Goal: Task Accomplishment & Management: Use online tool/utility

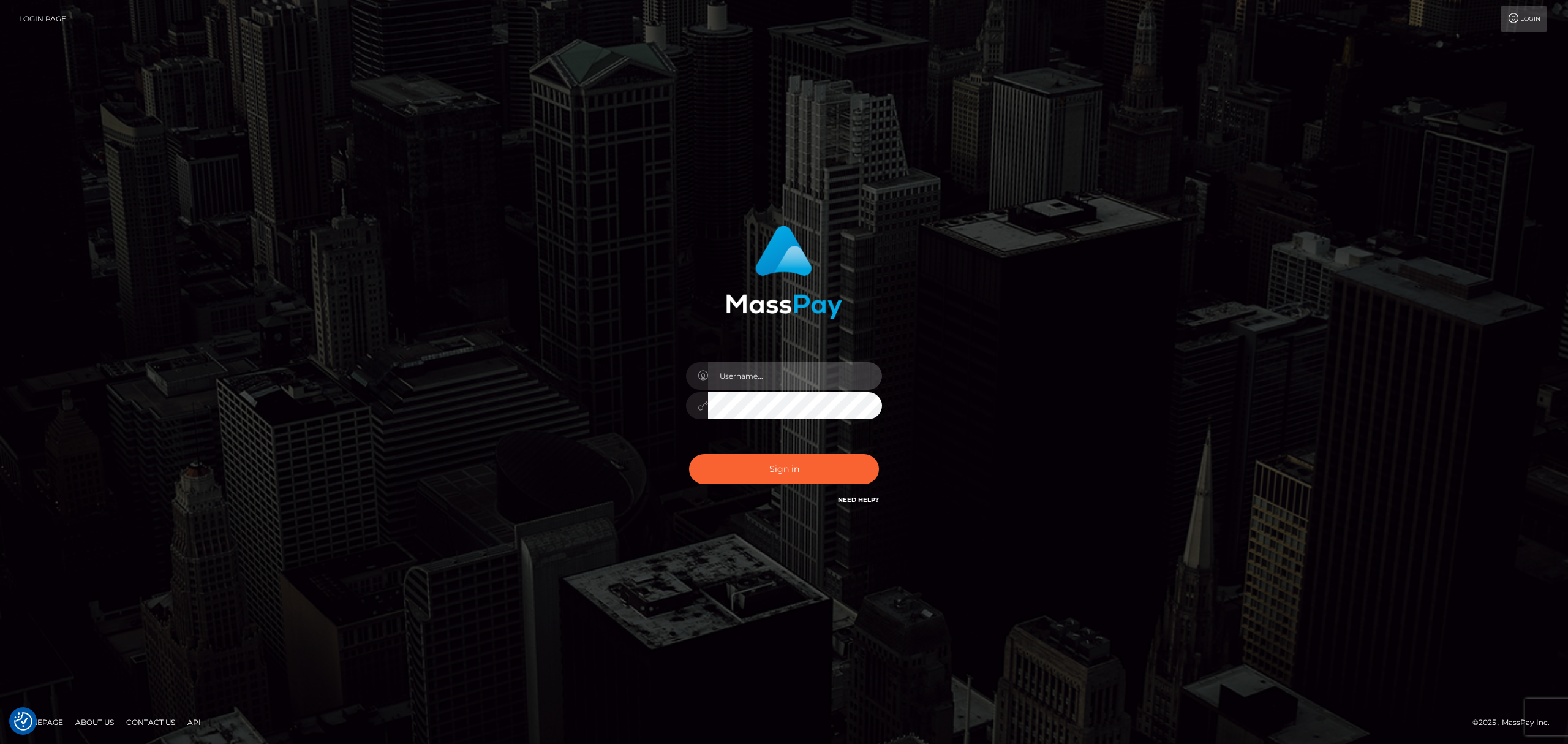
click at [794, 383] on input "text" at bounding box center [795, 376] width 174 height 28
type input "Eric"
click at [816, 458] on button "Sign in" at bounding box center [783, 469] width 190 height 30
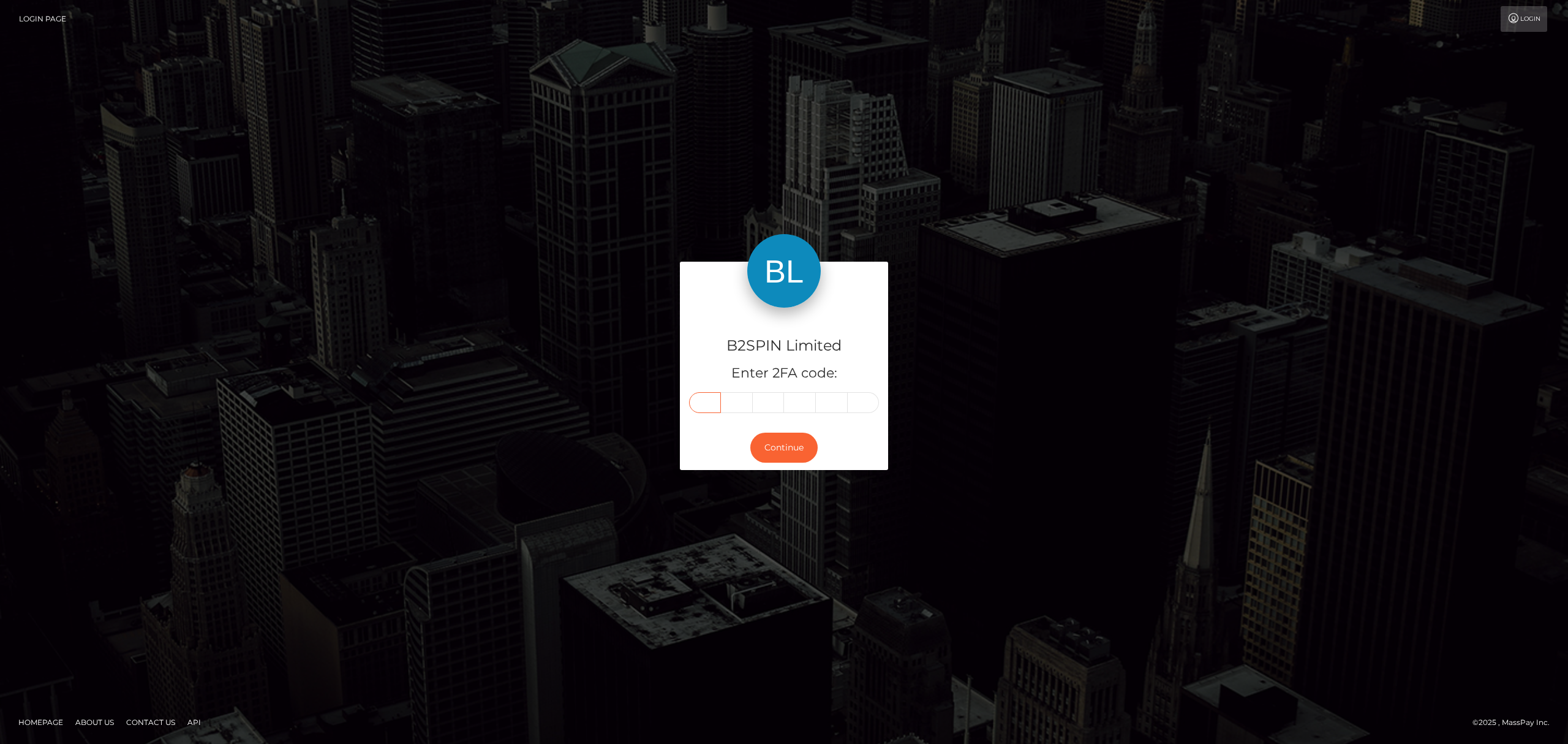
click at [704, 398] on input "text" at bounding box center [704, 402] width 32 height 21
paste input "2"
type input "2"
type input "4"
type input "0"
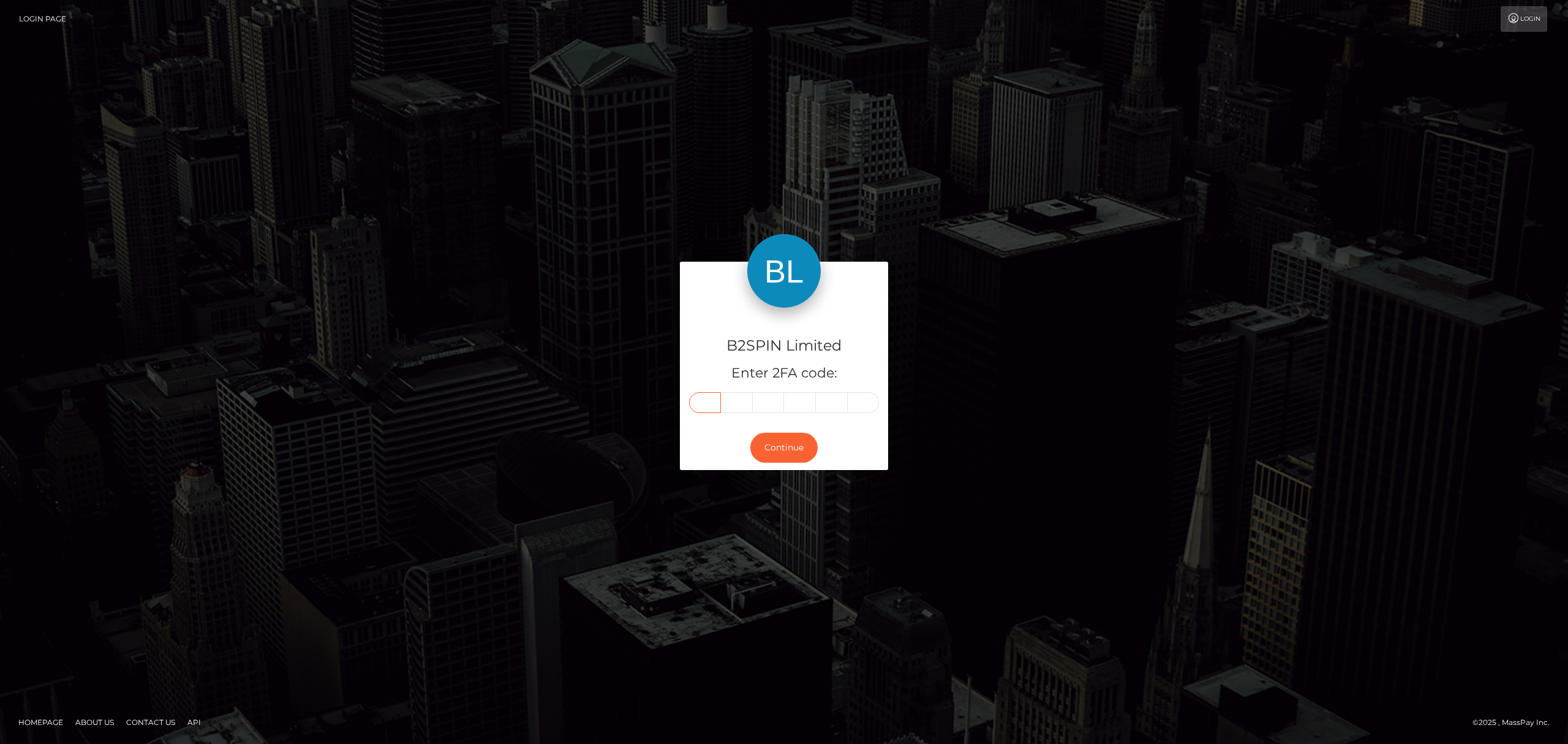
type input "7"
type input "0"
click at [788, 453] on button "Continue" at bounding box center [783, 448] width 67 height 30
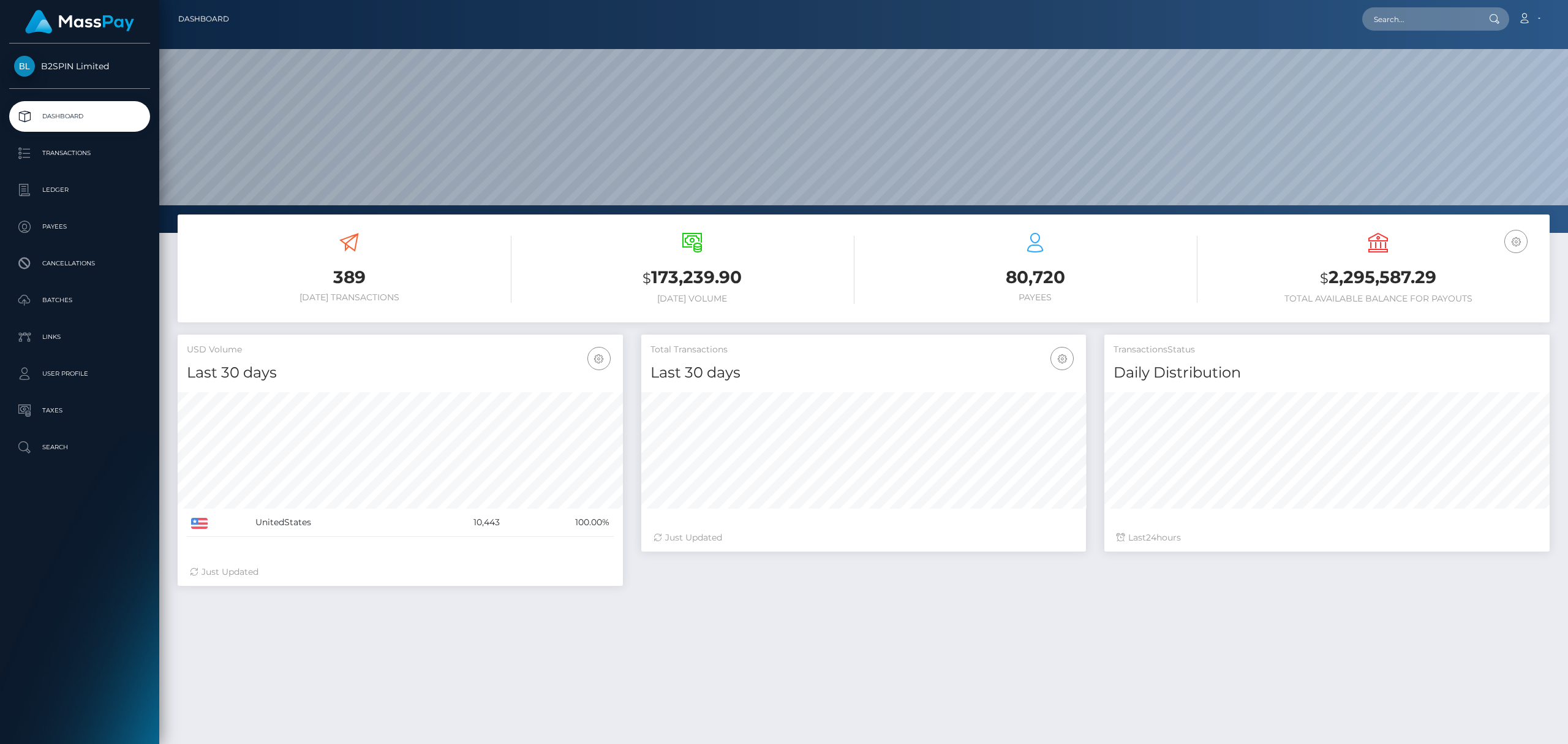
scroll to position [217, 445]
click at [1417, 22] on input "text" at bounding box center [1420, 18] width 115 height 23
paste input "fd84d1b2-4154-420e-9452-675735d3f023"
type input "fd84d1b2-4154-420e-9452-675735d3f023"
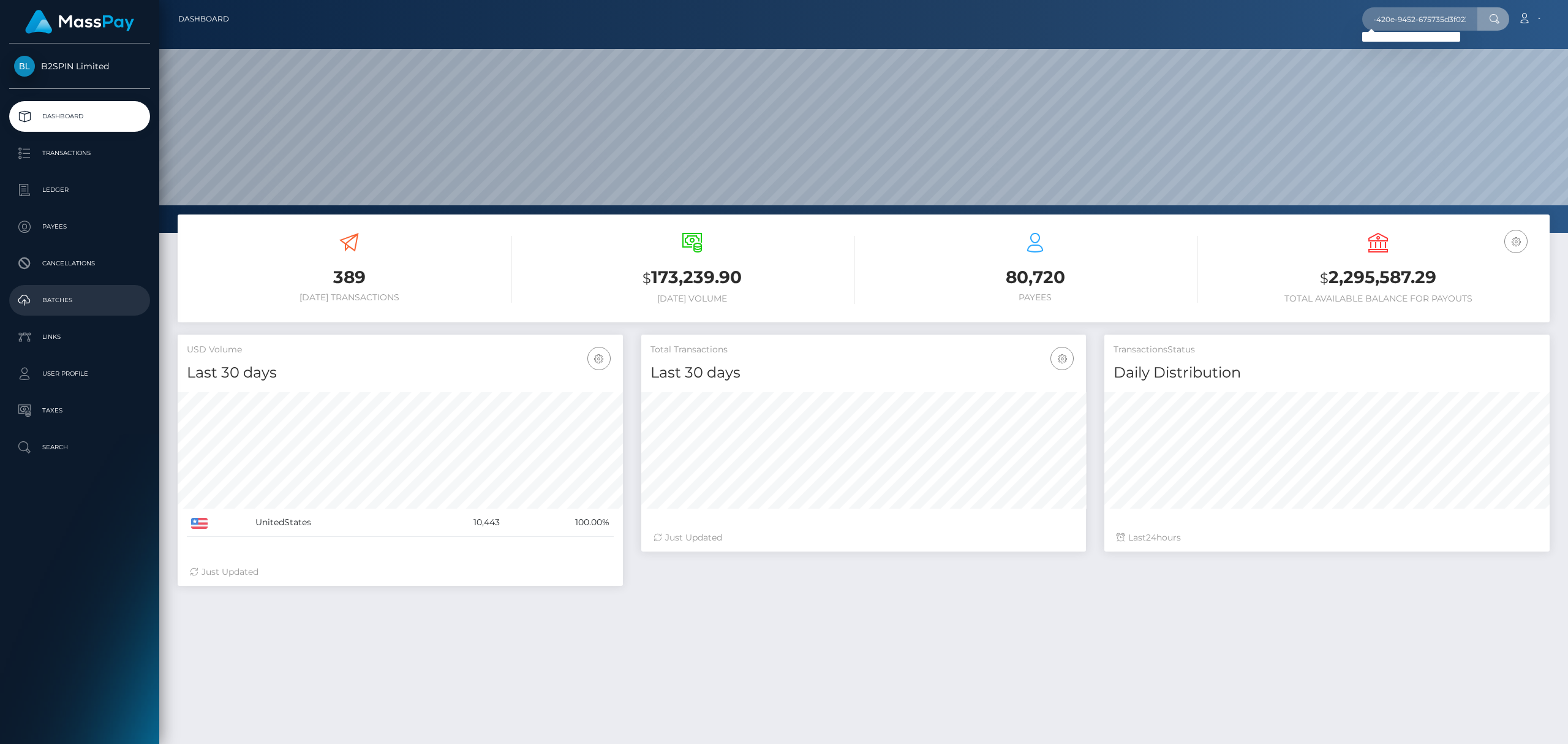
scroll to position [0, 0]
